Goal: Task Accomplishment & Management: Manage account settings

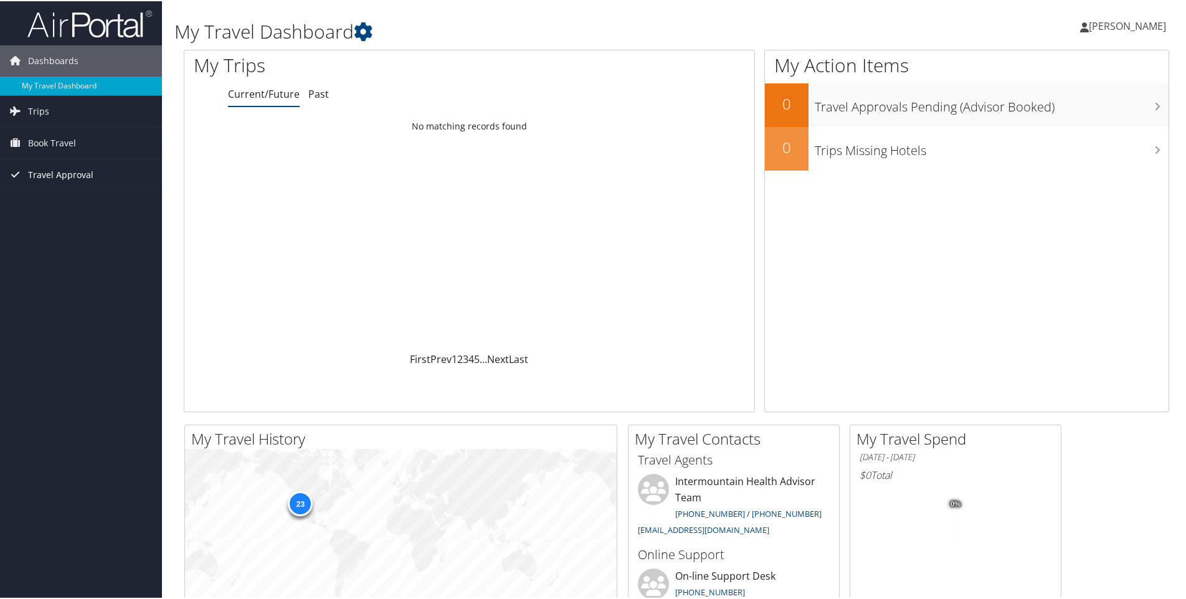
click at [66, 169] on span "Travel Approval" at bounding box center [60, 173] width 65 height 31
click at [67, 199] on link "Pending Trip Approvals" at bounding box center [81, 198] width 162 height 19
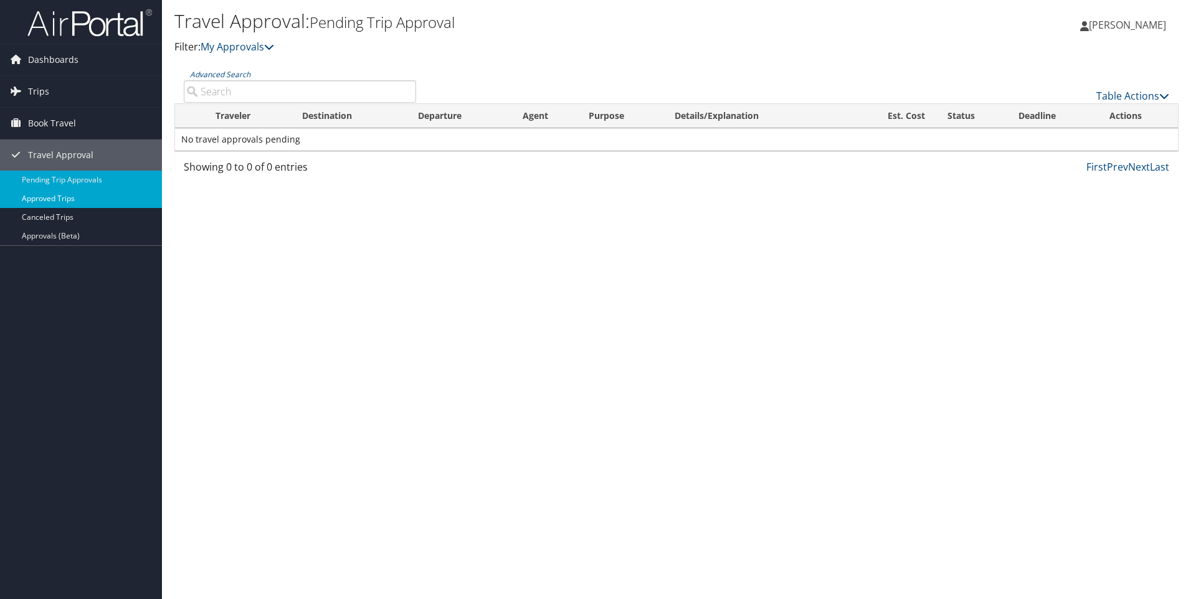
click at [57, 199] on link "Approved Trips" at bounding box center [81, 198] width 162 height 19
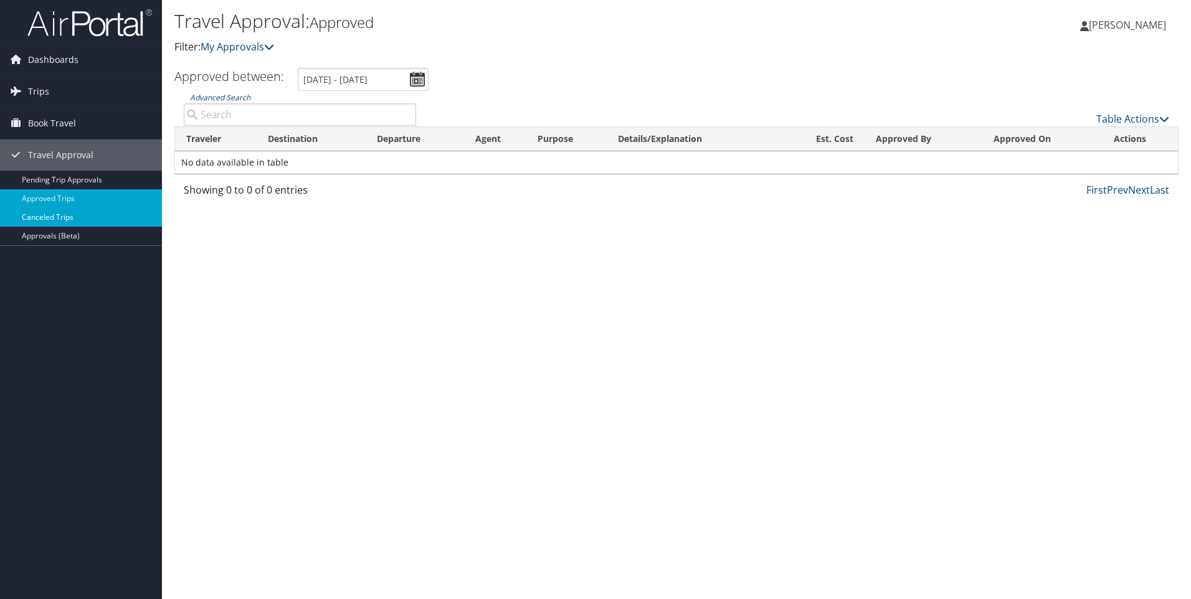
click at [78, 222] on link "Canceled Trips" at bounding box center [81, 217] width 162 height 19
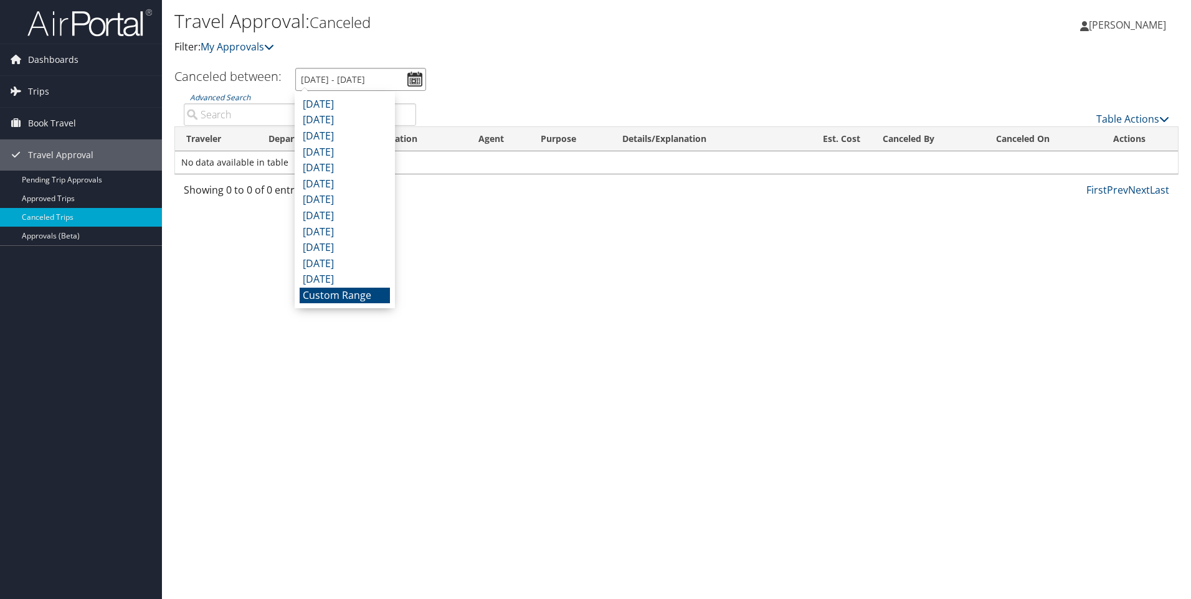
click at [417, 76] on input "8/2/2025 - 9/2/2025" at bounding box center [360, 79] width 131 height 23
click at [70, 197] on link "Approved Trips" at bounding box center [81, 198] width 162 height 19
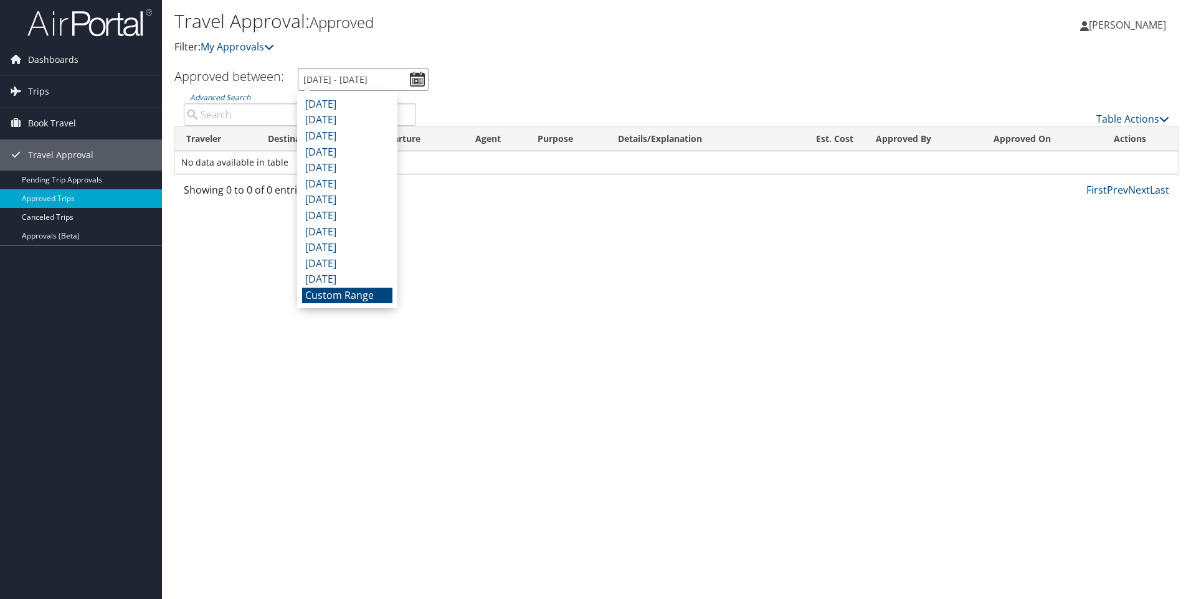
click at [359, 80] on input "[DATE] - [DATE]" at bounding box center [363, 79] width 131 height 23
click at [351, 298] on li "Custom Range" at bounding box center [347, 296] width 90 height 16
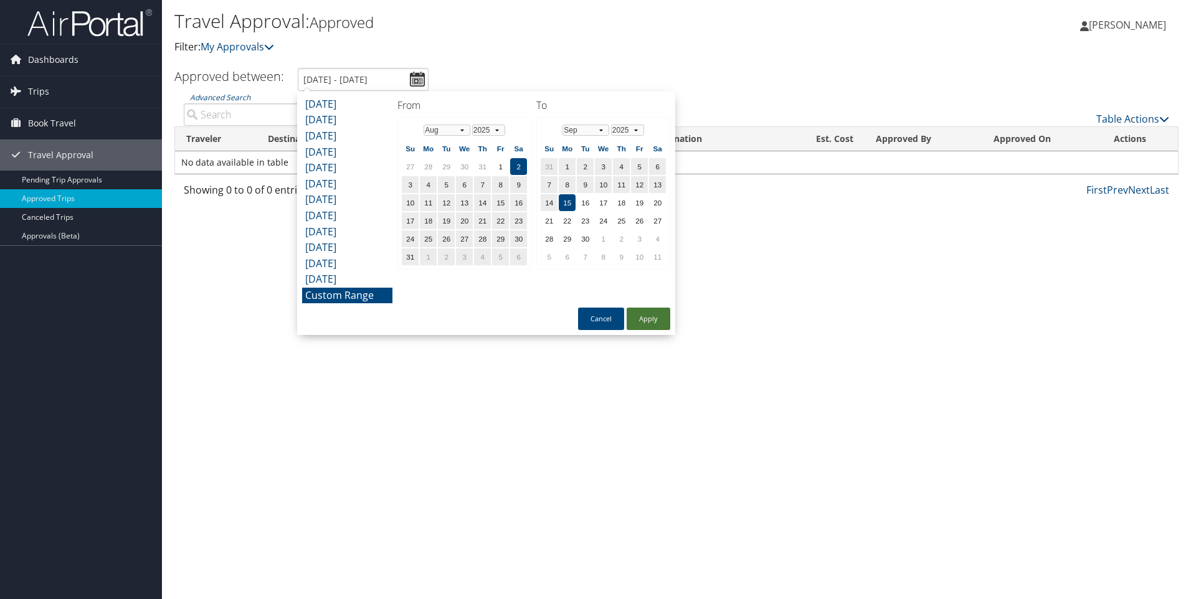
click at [653, 320] on button "Apply" at bounding box center [649, 319] width 44 height 22
type input "8/2/2025 - 9/15/2025"
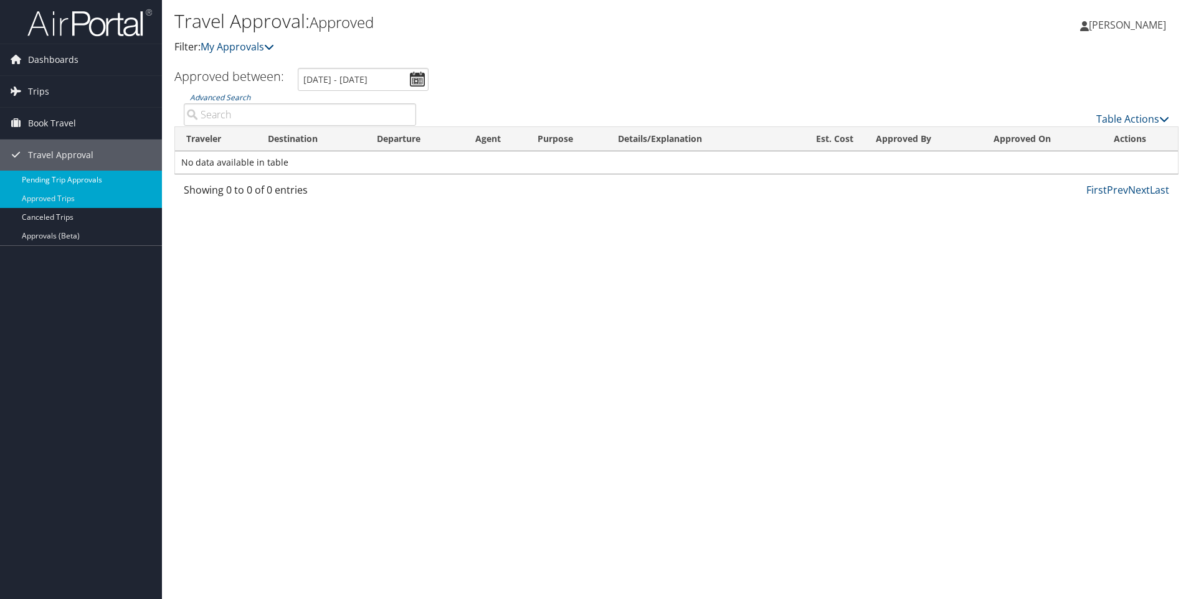
click at [75, 179] on link "Pending Trip Approvals" at bounding box center [81, 180] width 162 height 19
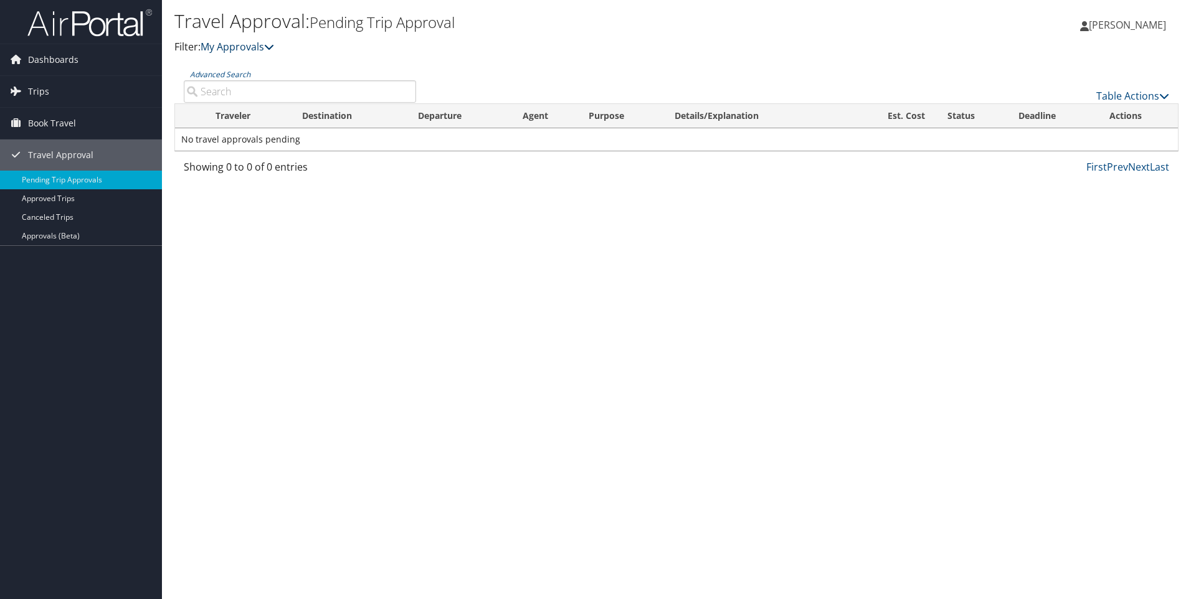
click at [269, 48] on icon at bounding box center [269, 47] width 10 height 10
click at [239, 44] on link "My Approvals" at bounding box center [238, 47] width 74 height 14
click at [244, 47] on link "My Approvals" at bounding box center [238, 47] width 74 height 14
click at [273, 47] on icon at bounding box center [269, 47] width 10 height 10
click at [67, 201] on link "Approved Trips" at bounding box center [81, 198] width 162 height 19
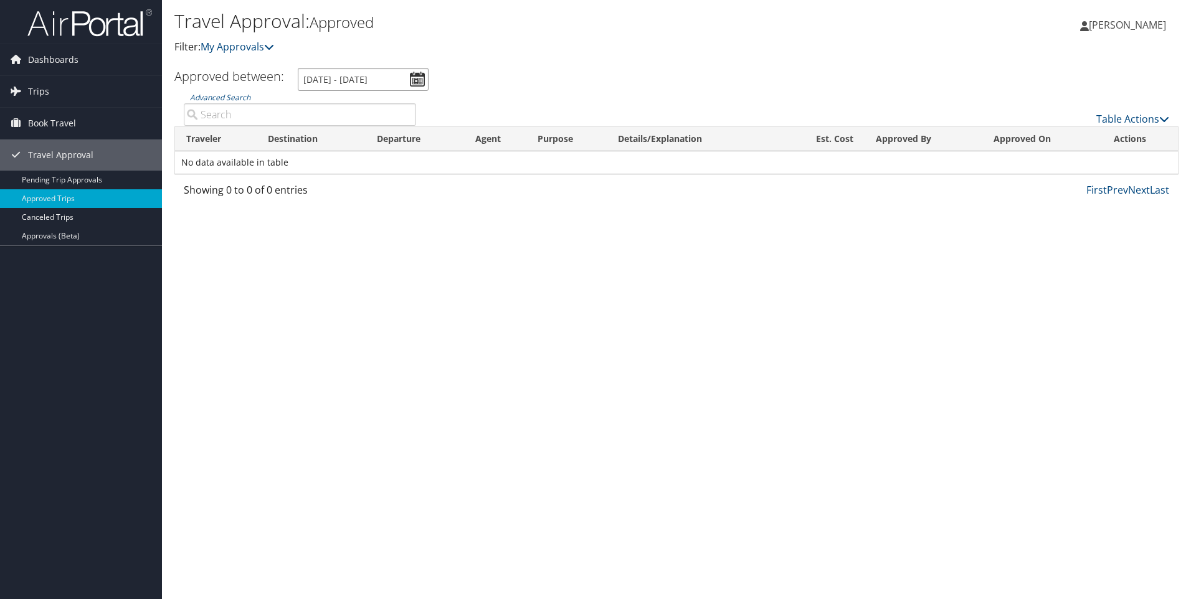
click at [424, 79] on input "[DATE] - [DATE]" at bounding box center [363, 79] width 131 height 23
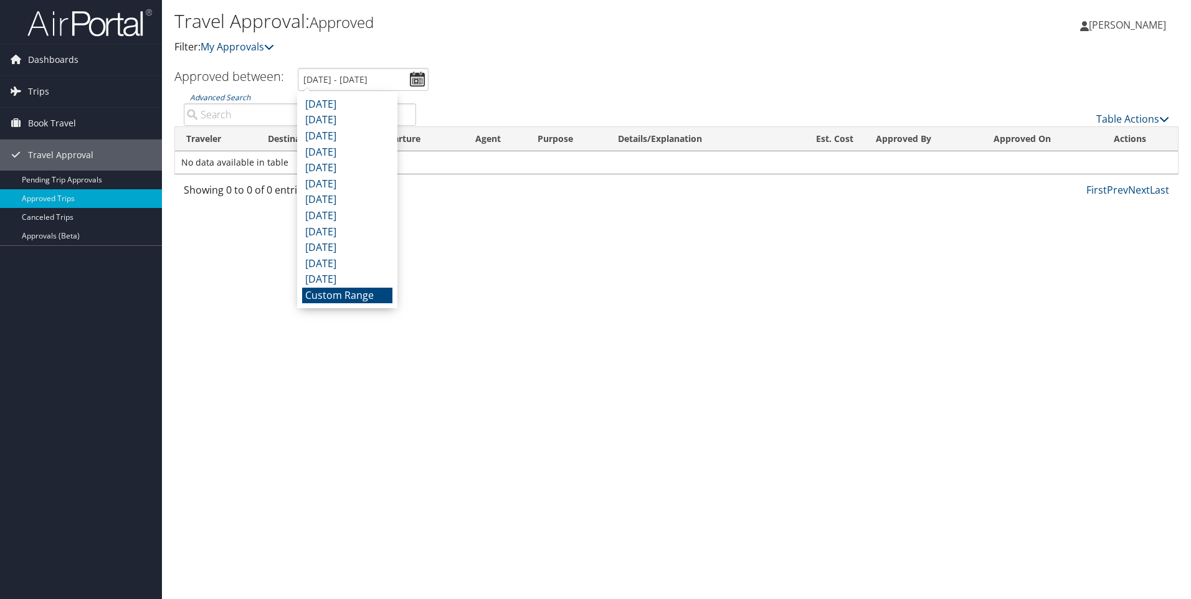
click at [353, 300] on li "Custom Range" at bounding box center [347, 296] width 90 height 16
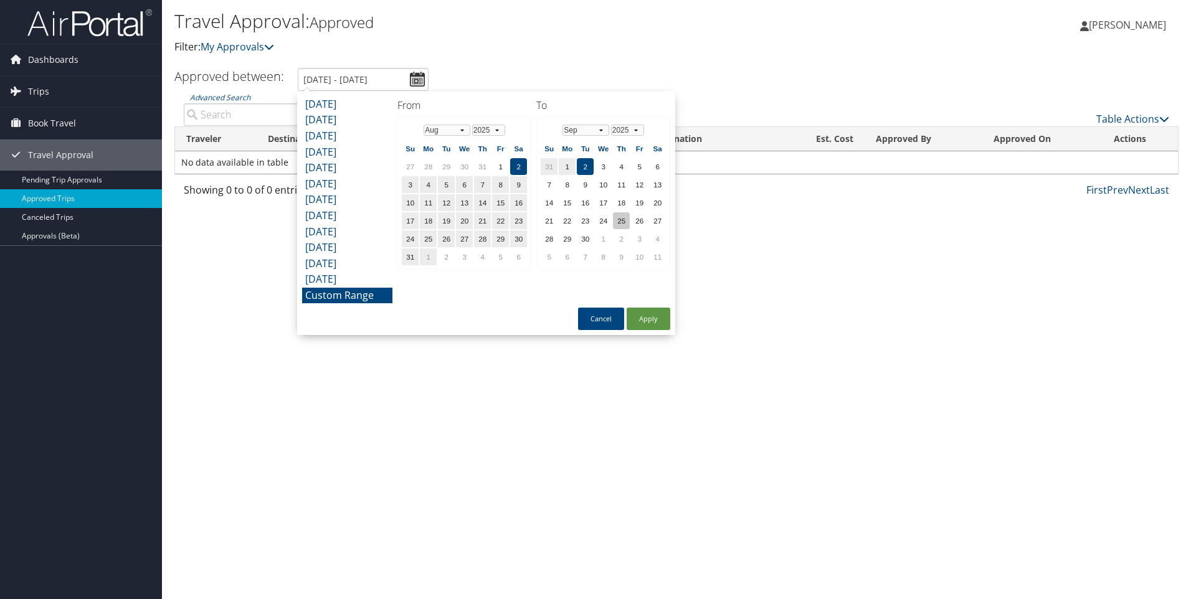
click at [620, 219] on td "25" at bounding box center [621, 220] width 17 height 17
click at [652, 319] on button "Apply" at bounding box center [649, 319] width 44 height 22
type input "[DATE] - [DATE]"
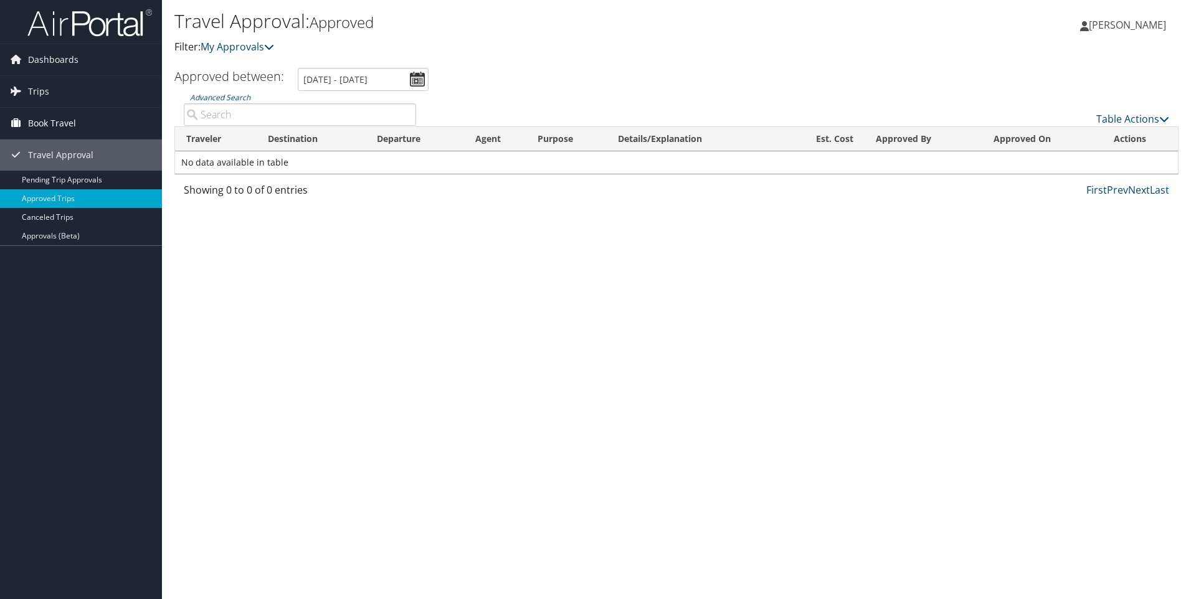
click at [55, 123] on span "Book Travel" at bounding box center [52, 123] width 48 height 31
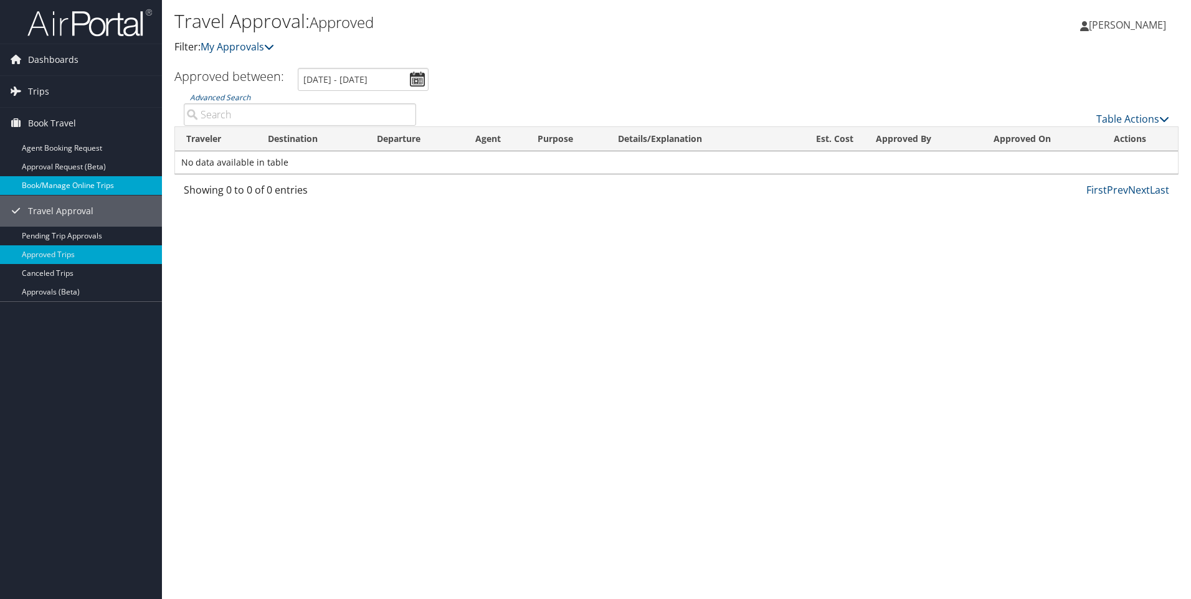
click at [73, 183] on link "Book/Manage Online Trips" at bounding box center [81, 185] width 162 height 19
